Goal: Find specific page/section: Find specific page/section

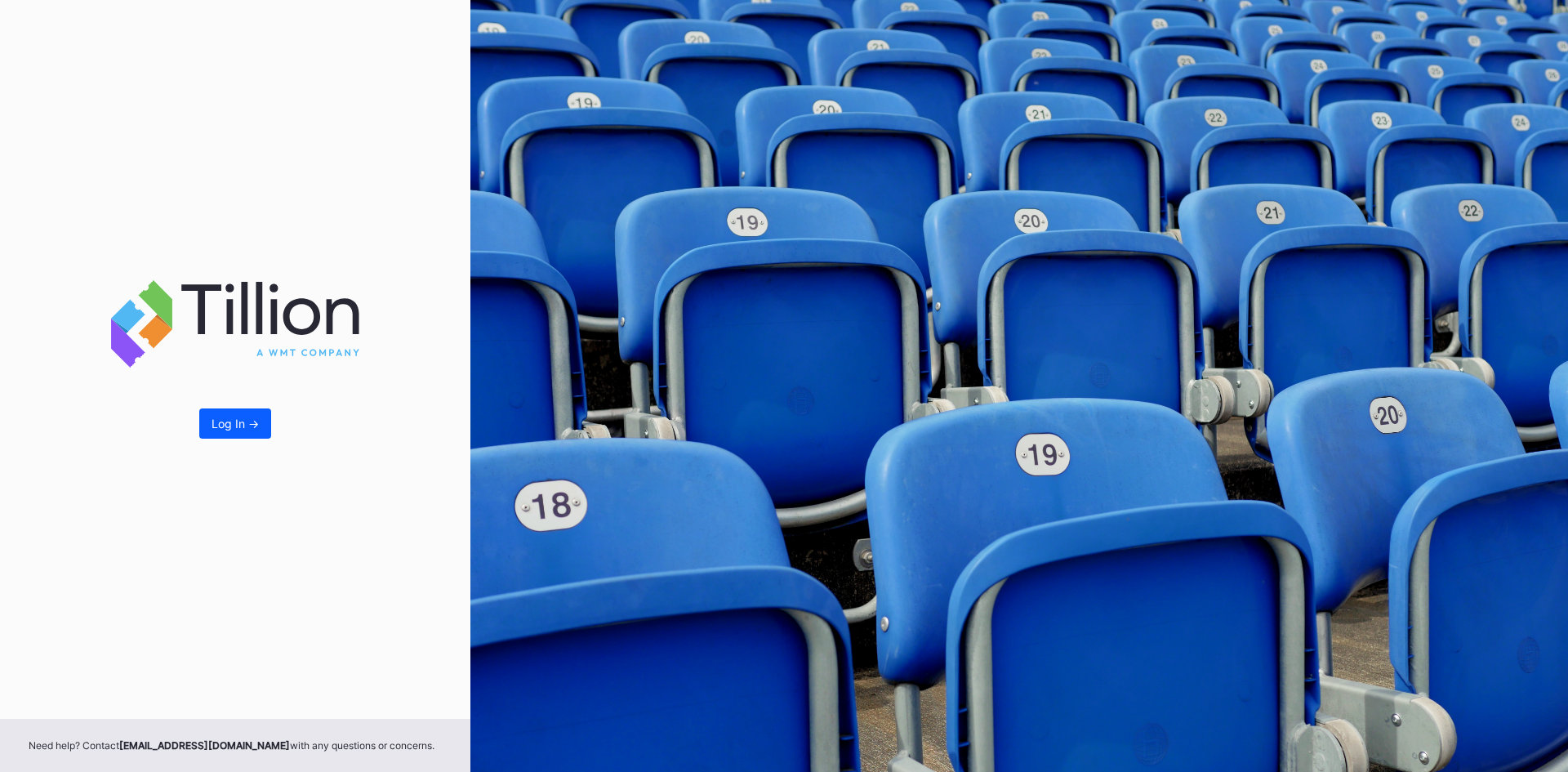
click at [249, 430] on div "Log In ->" at bounding box center [235, 424] width 47 height 14
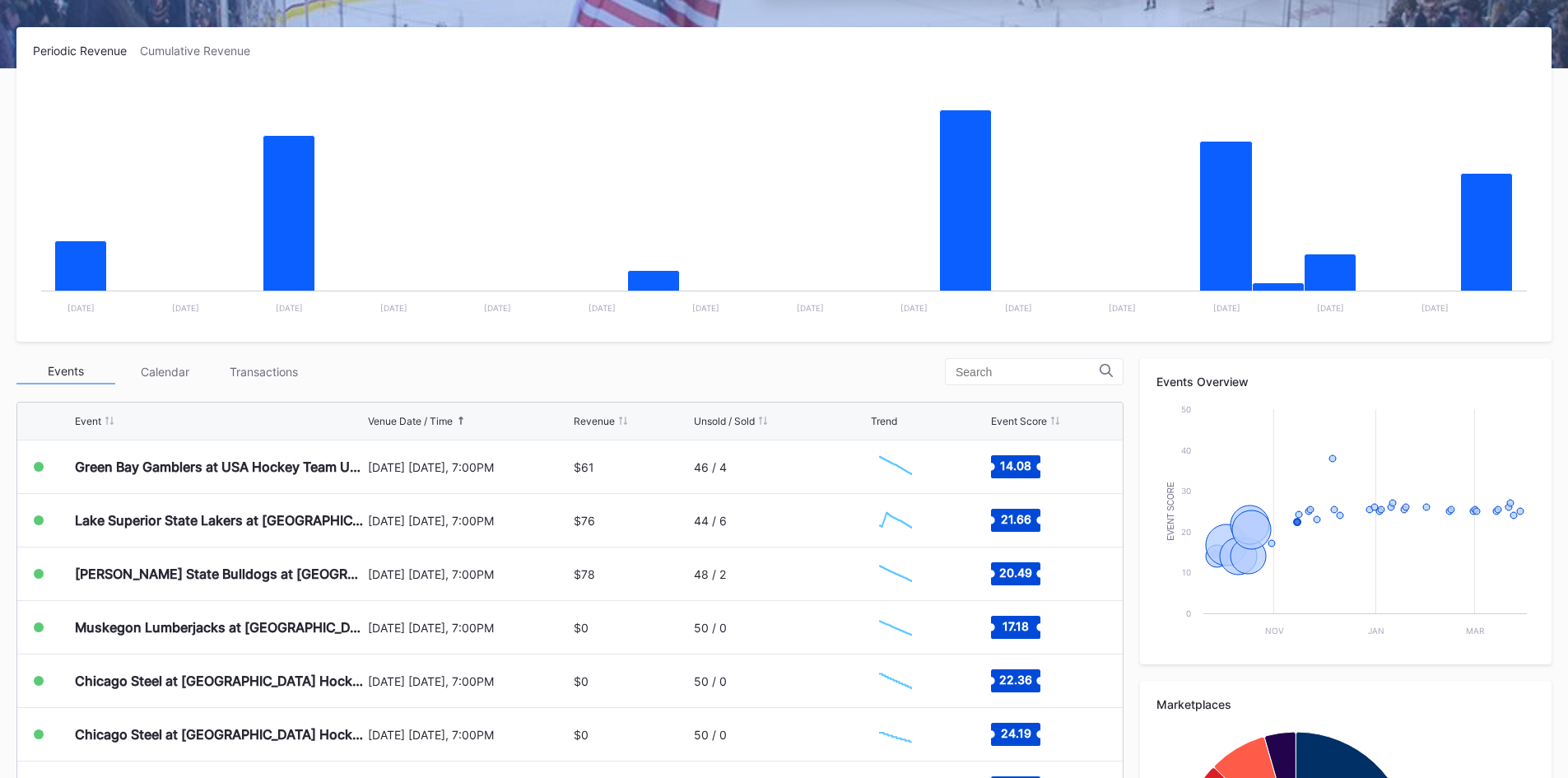
scroll to position [247, 0]
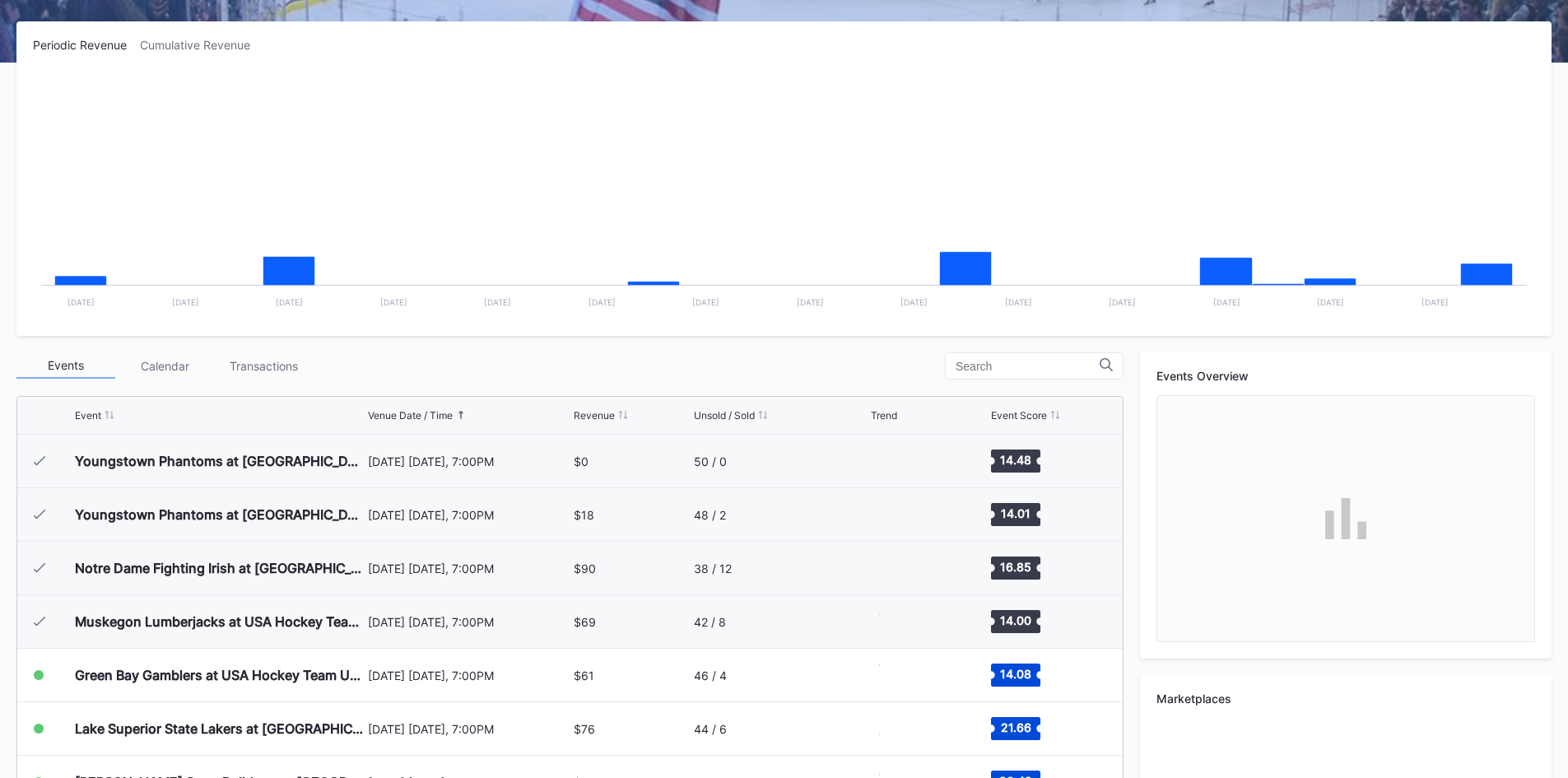
scroll to position [214, 0]
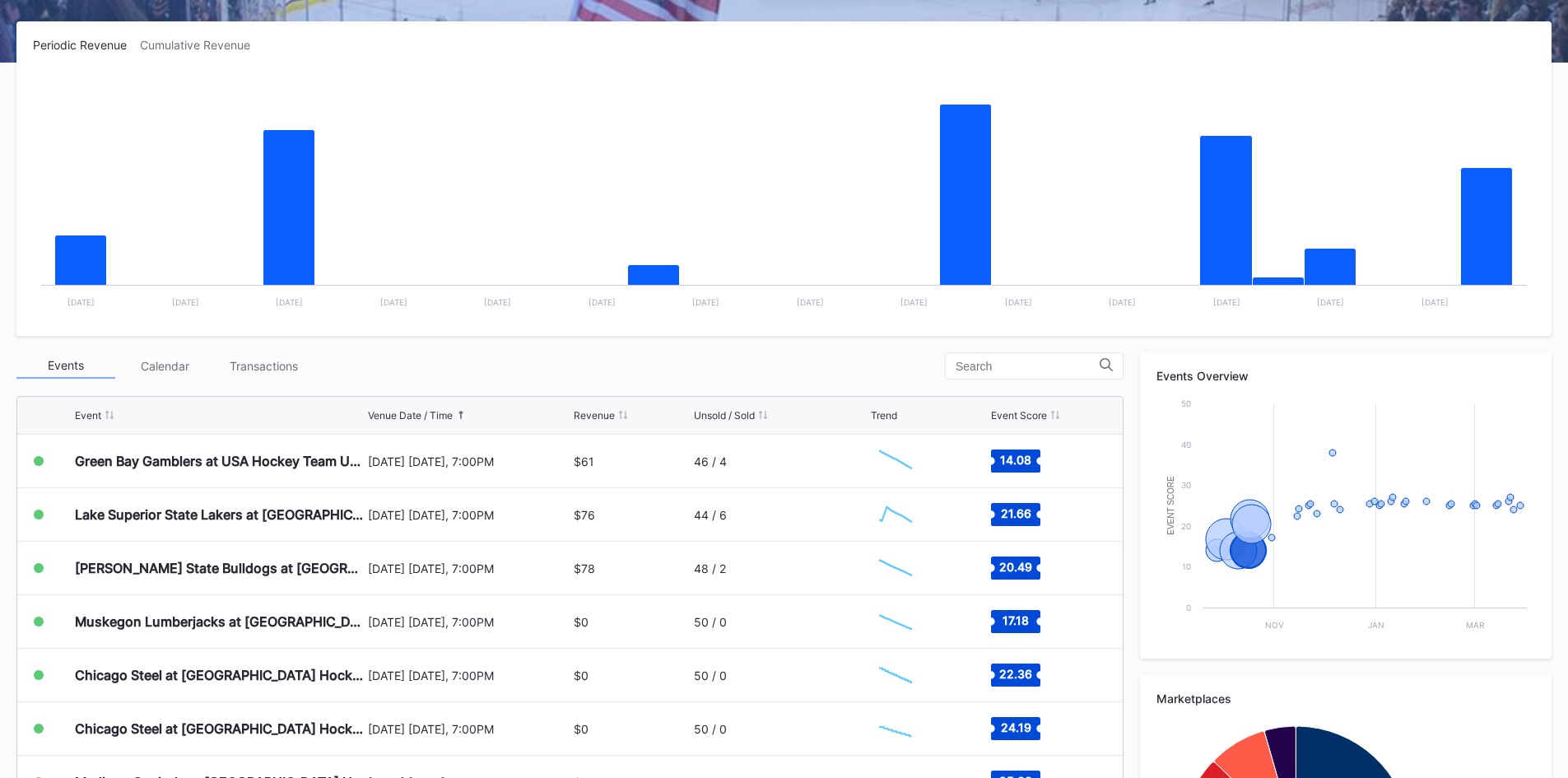
click at [830, 376] on div "Events Calendar Transactions" at bounding box center [569, 366] width 1107 height 27
click at [731, 366] on div "Events Calendar Transactions" at bounding box center [569, 366] width 1107 height 27
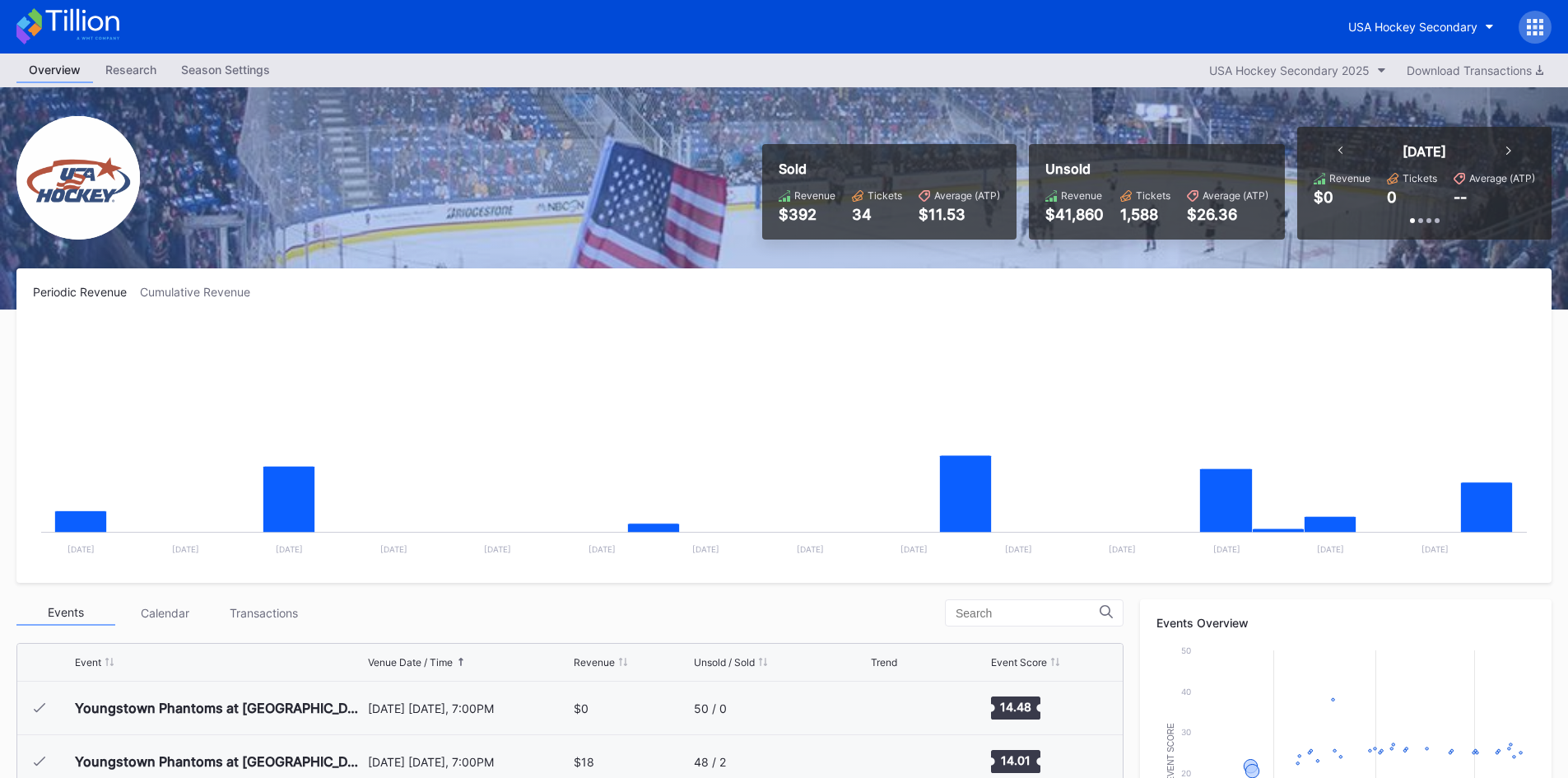
scroll to position [214, 0]
